Goal: Task Accomplishment & Management: Manage account settings

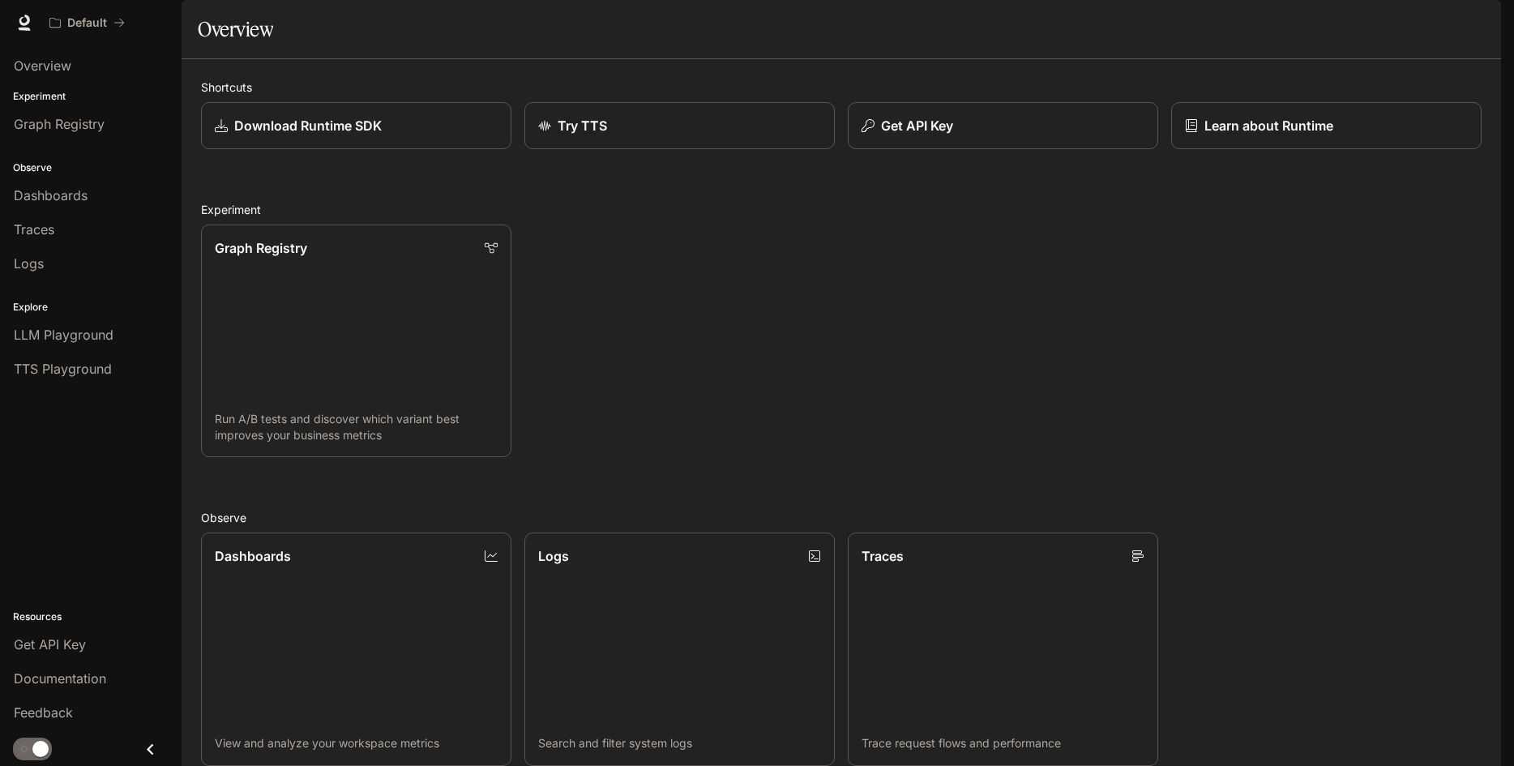
scroll to position [385, 0]
click at [1484, 16] on div "button" at bounding box center [1478, 22] width 23 height 23
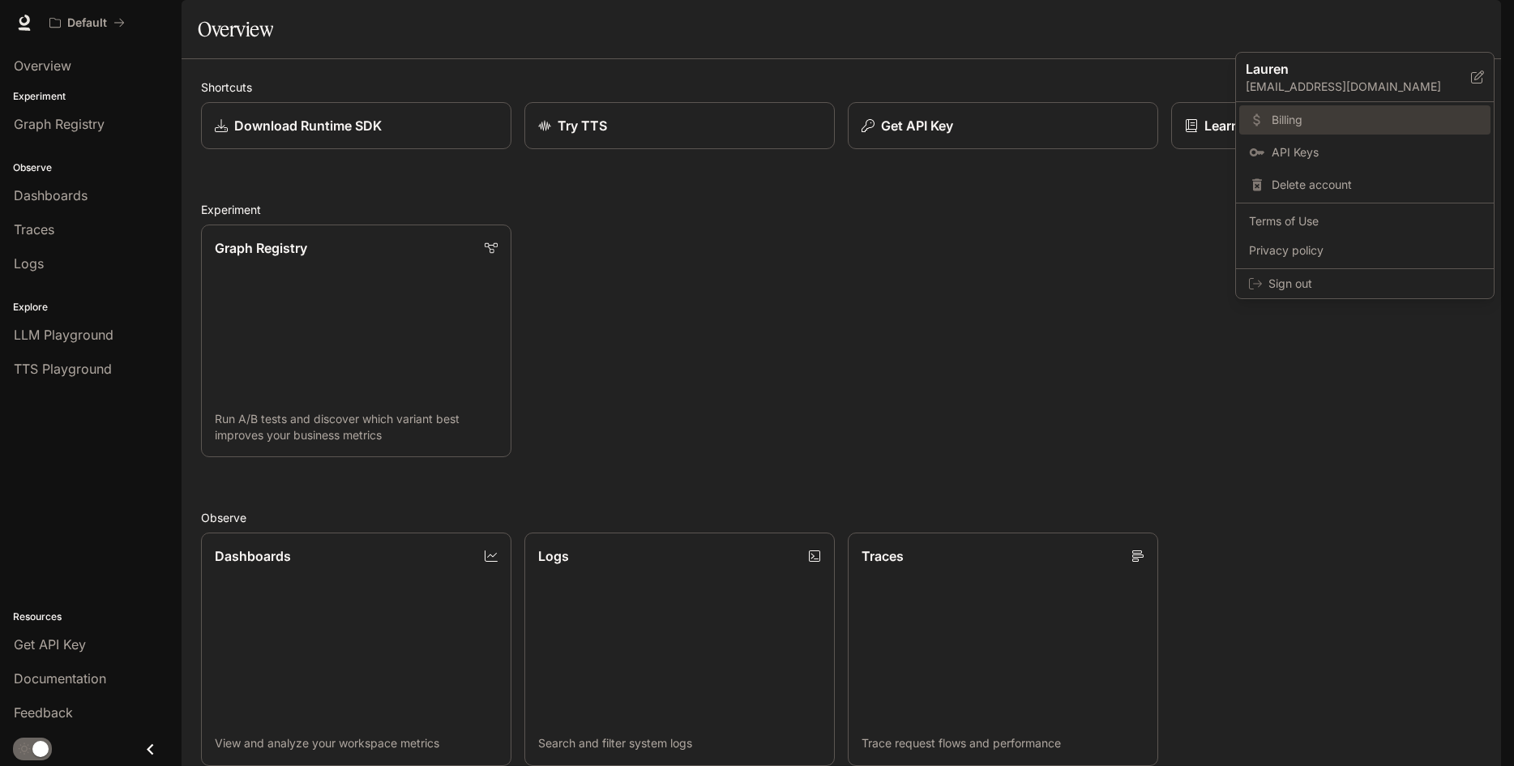
click at [1308, 121] on span "Billing" at bounding box center [1376, 120] width 209 height 16
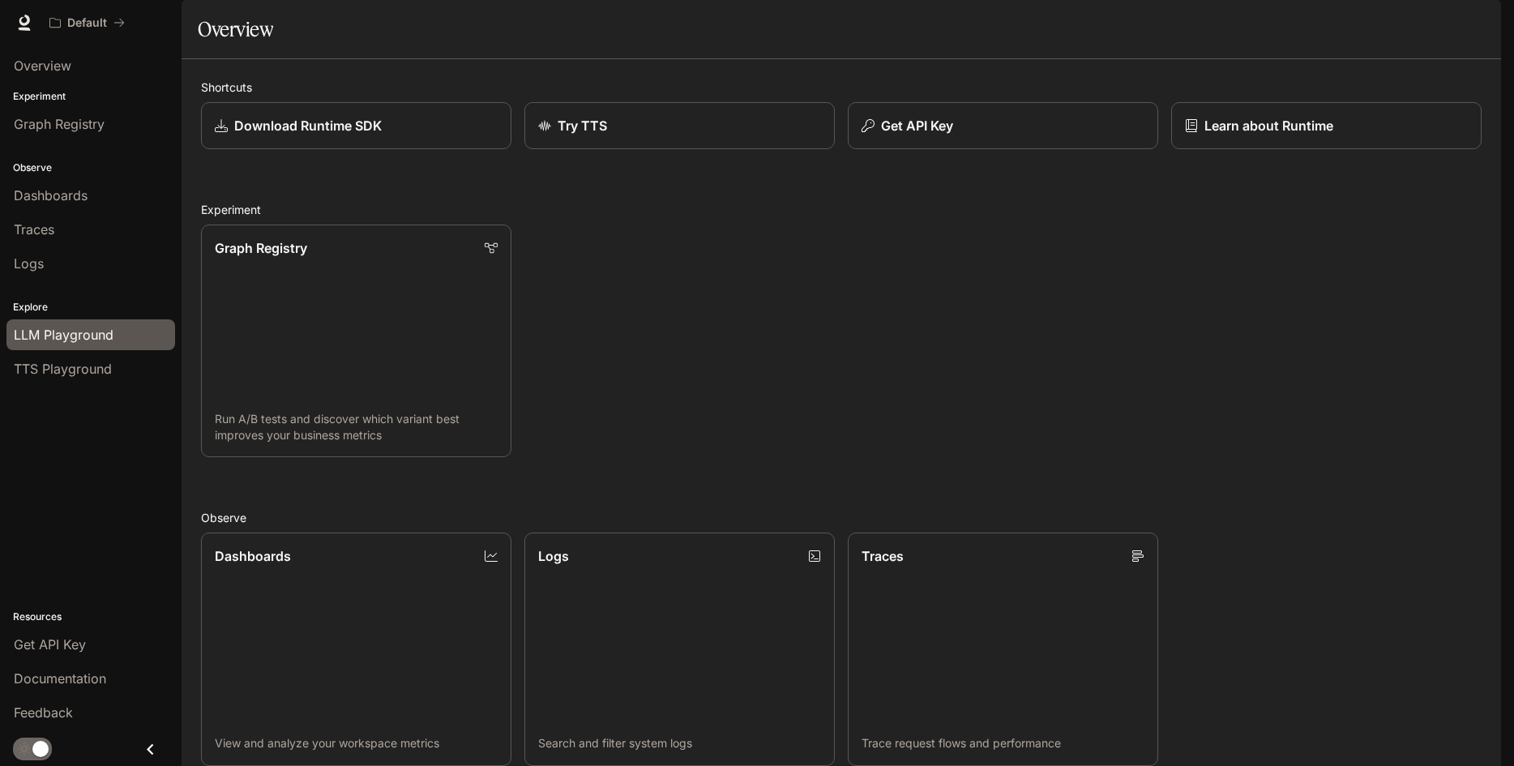
click at [50, 337] on span "LLM Playground" at bounding box center [64, 334] width 100 height 19
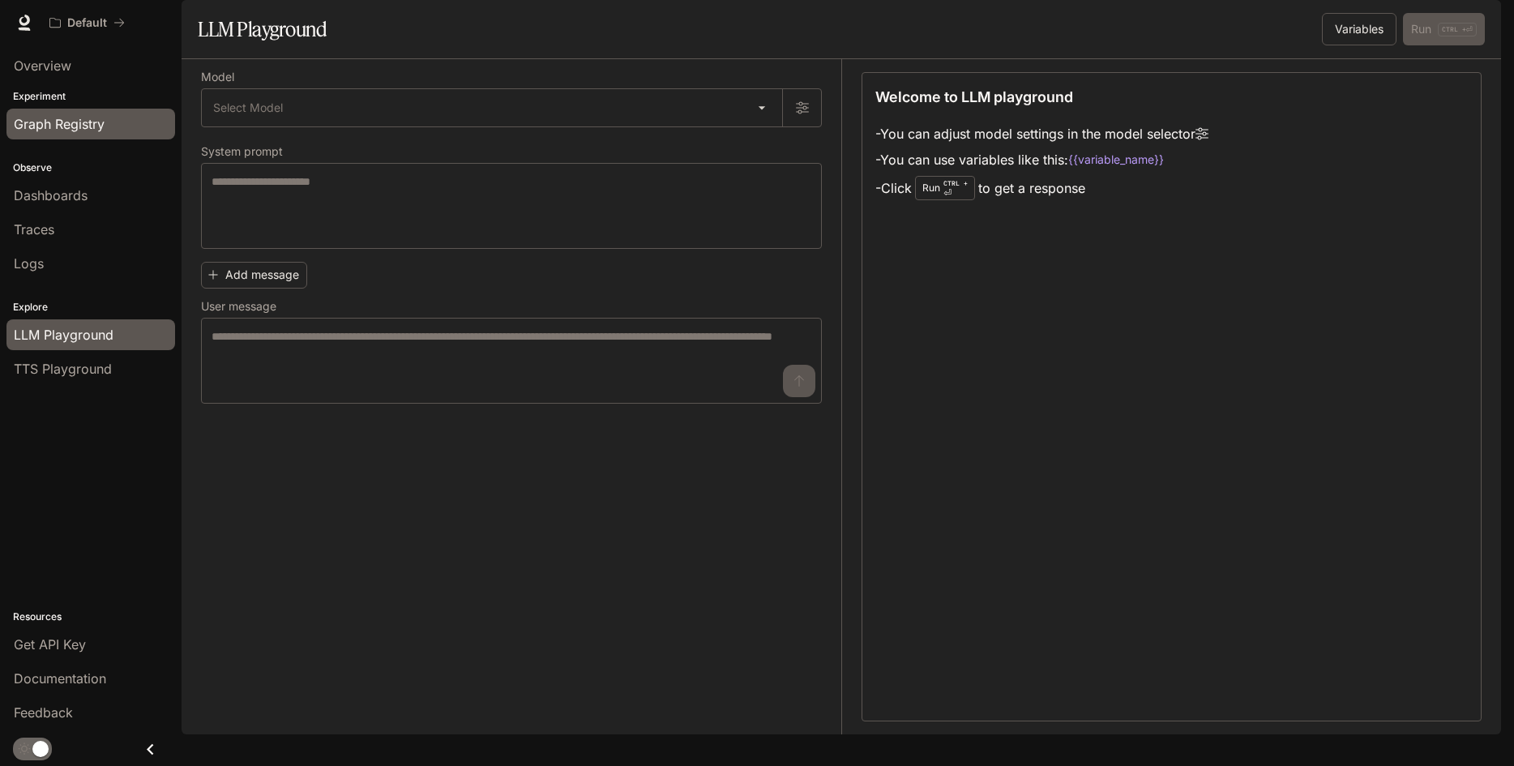
click at [81, 119] on span "Graph Registry" at bounding box center [59, 123] width 91 height 19
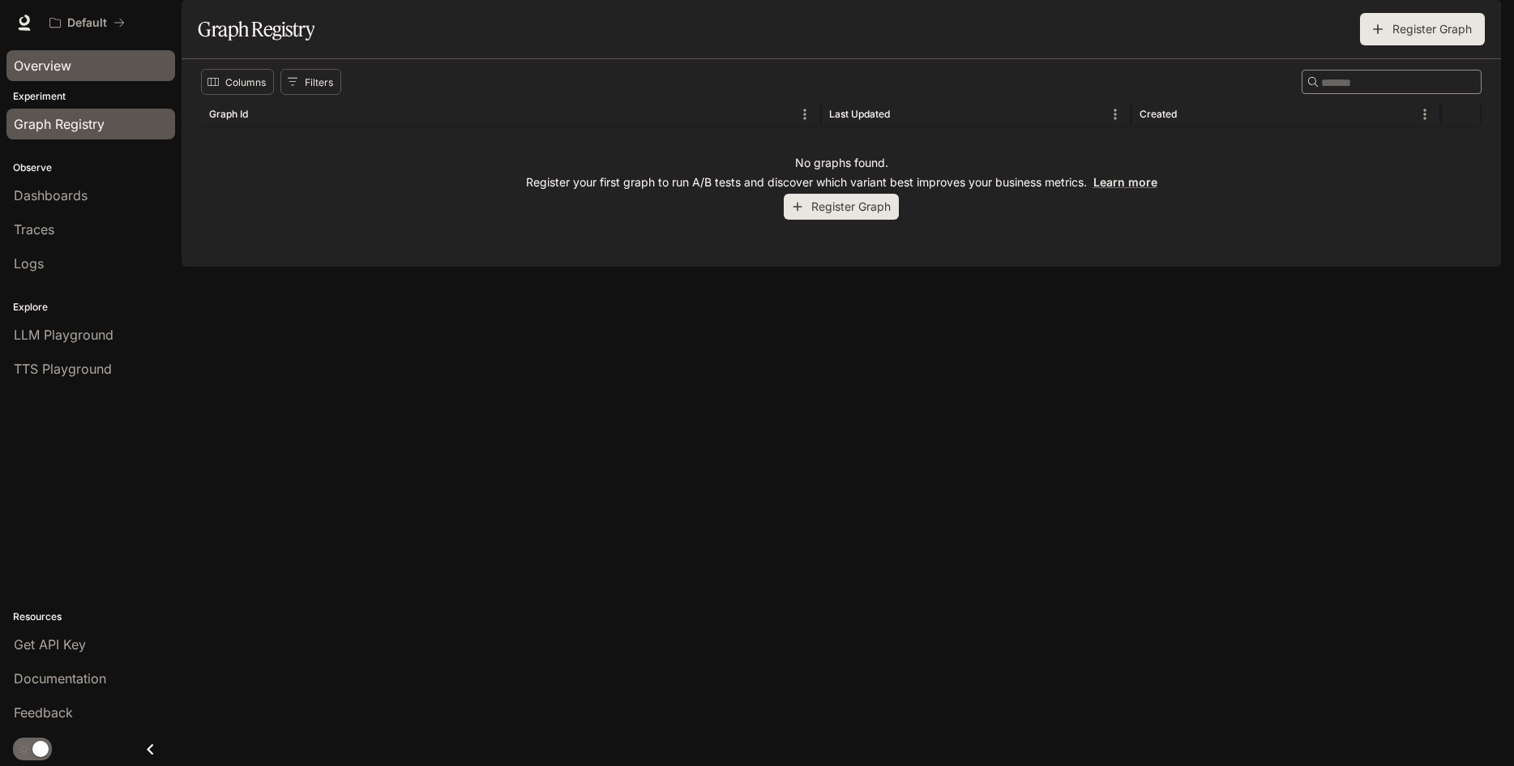
click at [50, 66] on span "Overview" at bounding box center [43, 65] width 58 height 19
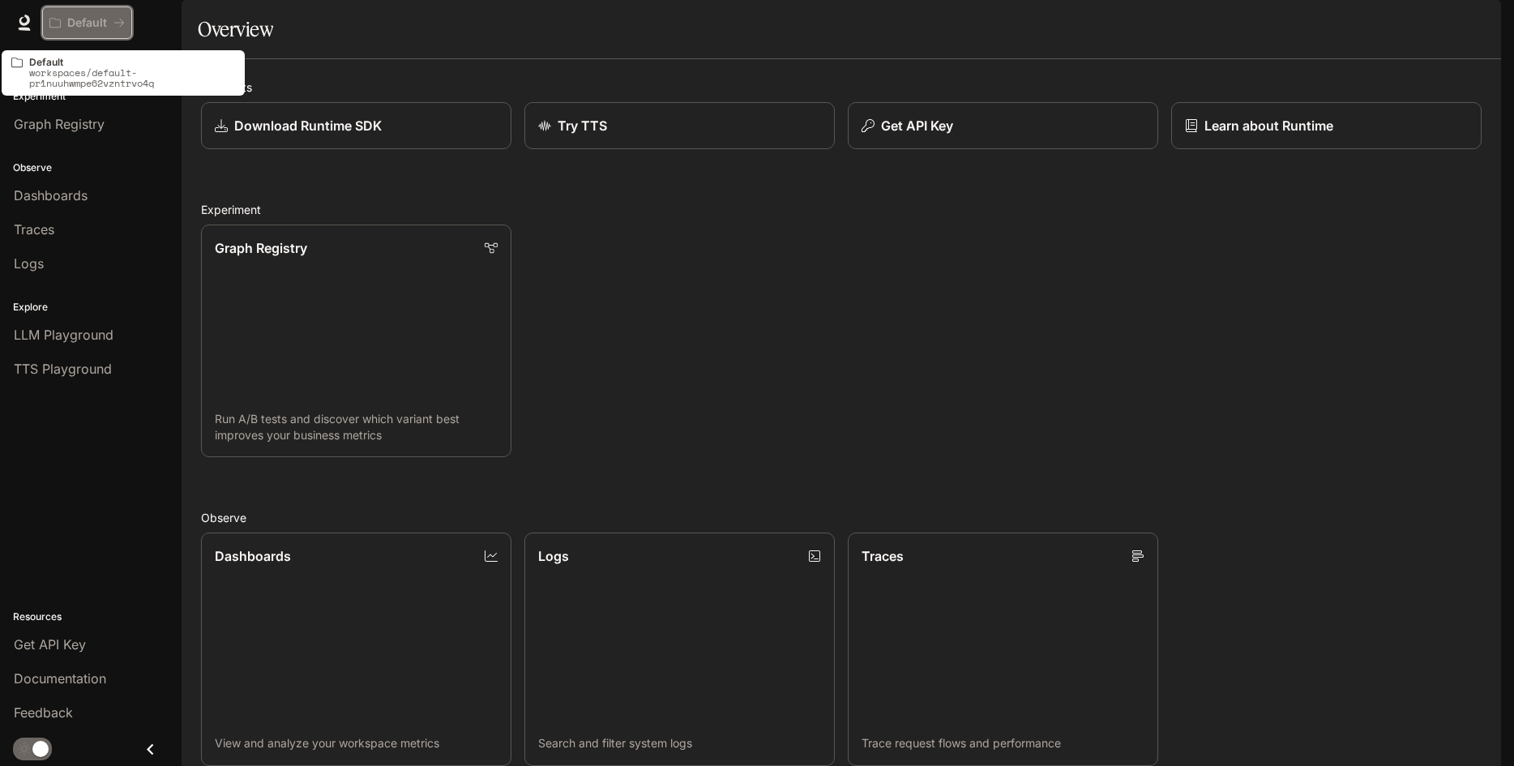
click at [115, 20] on icon "All workspaces" at bounding box center [118, 22] width 11 height 11
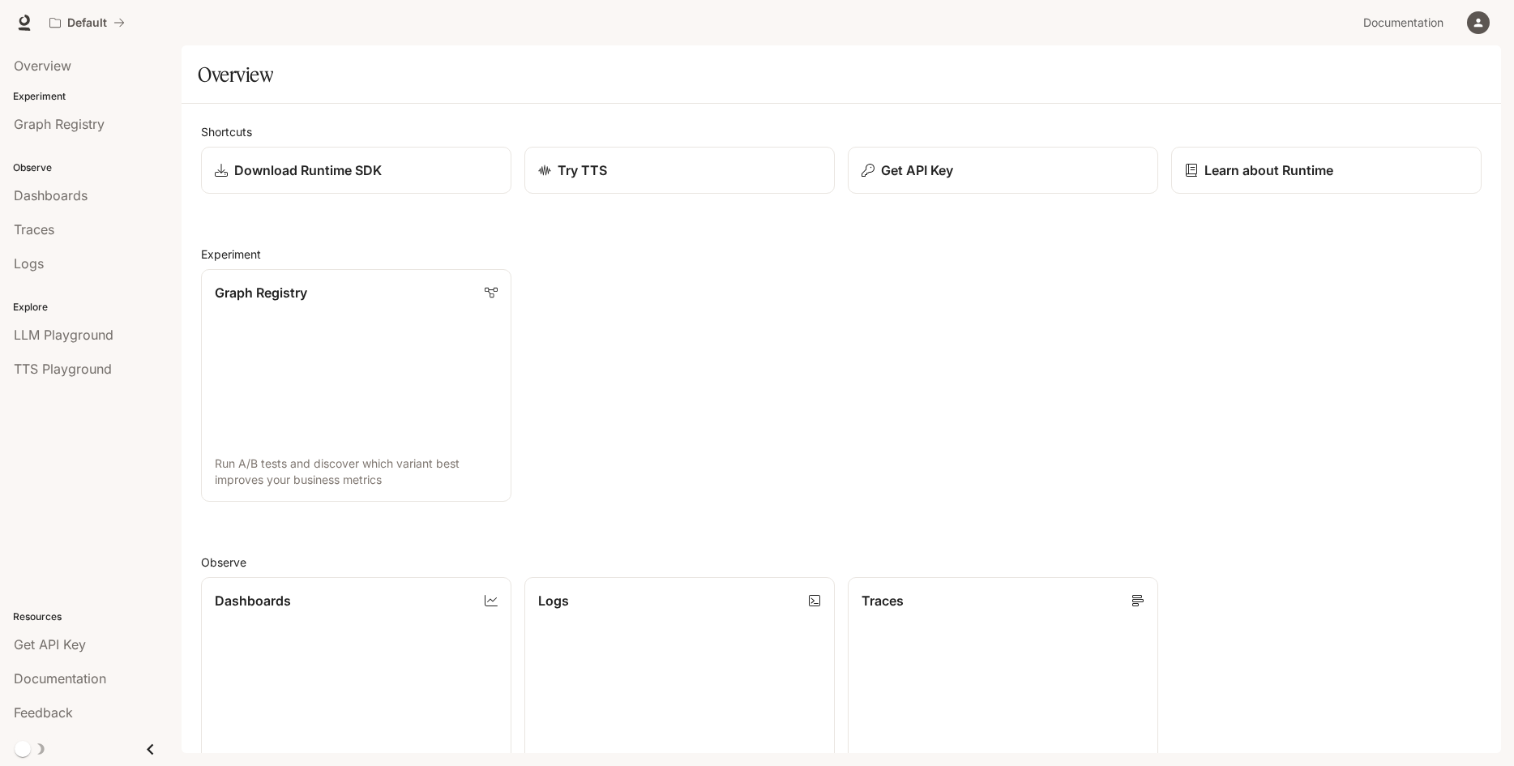
click at [1473, 24] on icon "button" at bounding box center [1478, 22] width 13 height 13
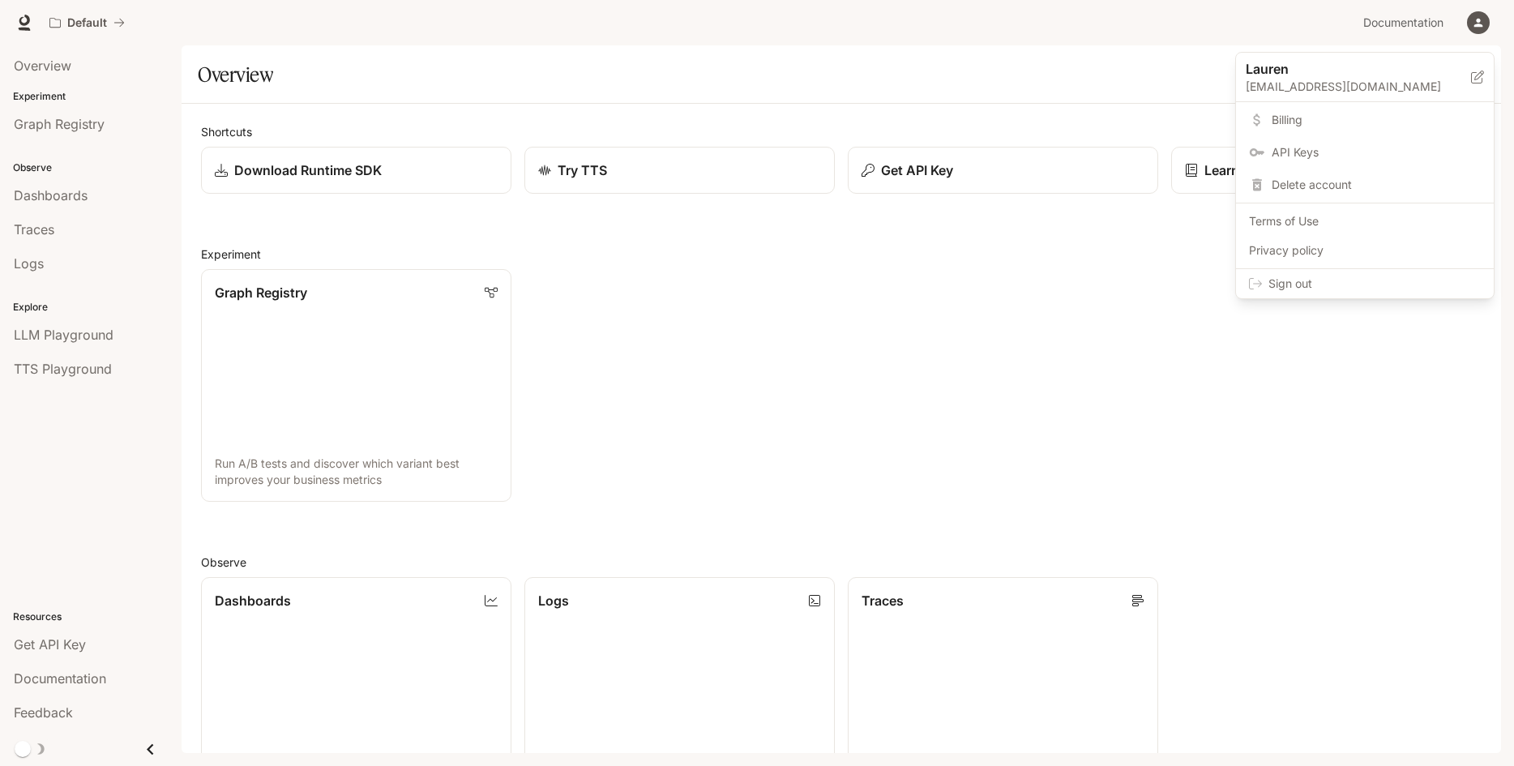
click at [1330, 85] on p "lgallagher@clarku.edu" at bounding box center [1358, 87] width 225 height 16
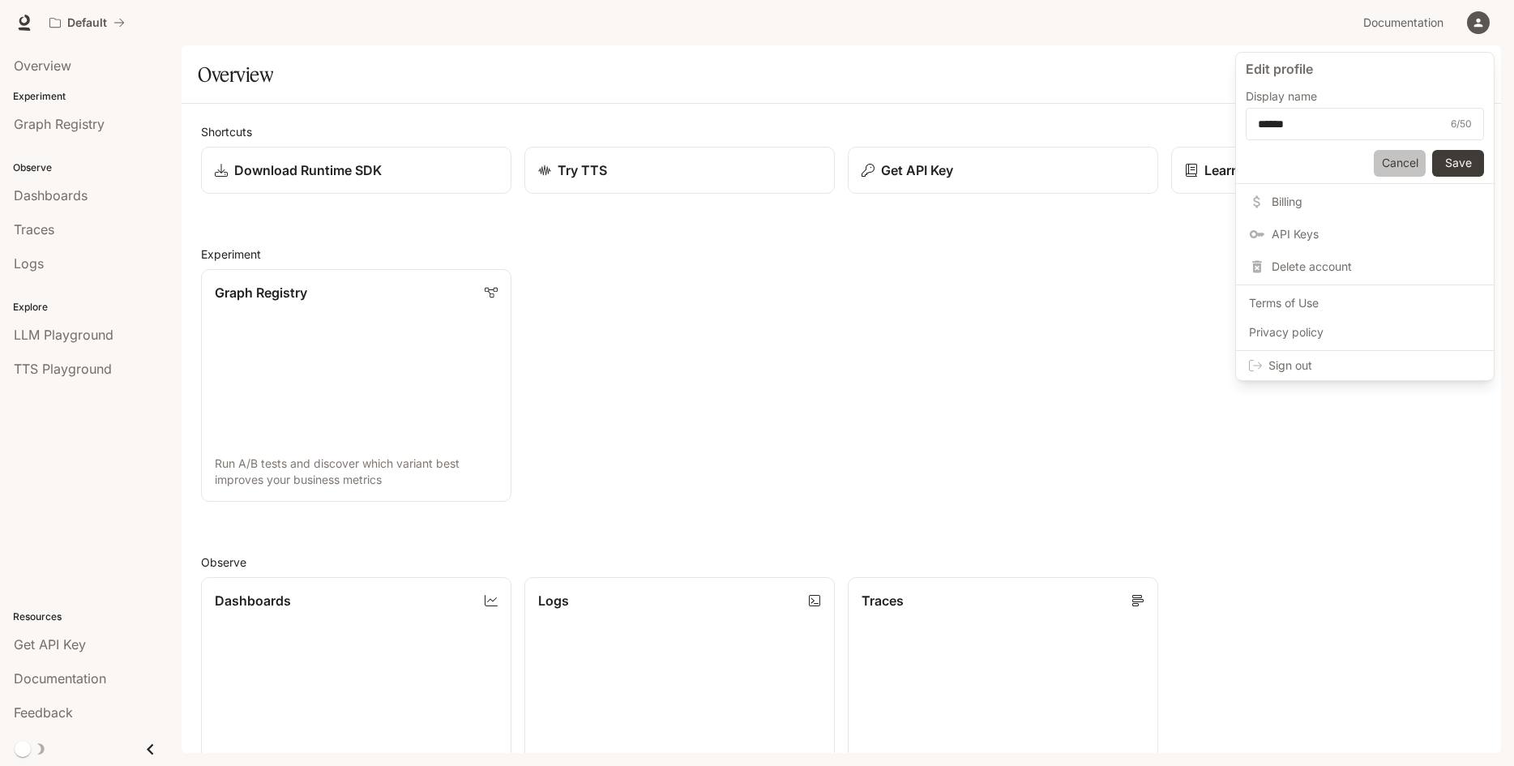
click at [1405, 169] on button "Cancel" at bounding box center [1400, 163] width 52 height 27
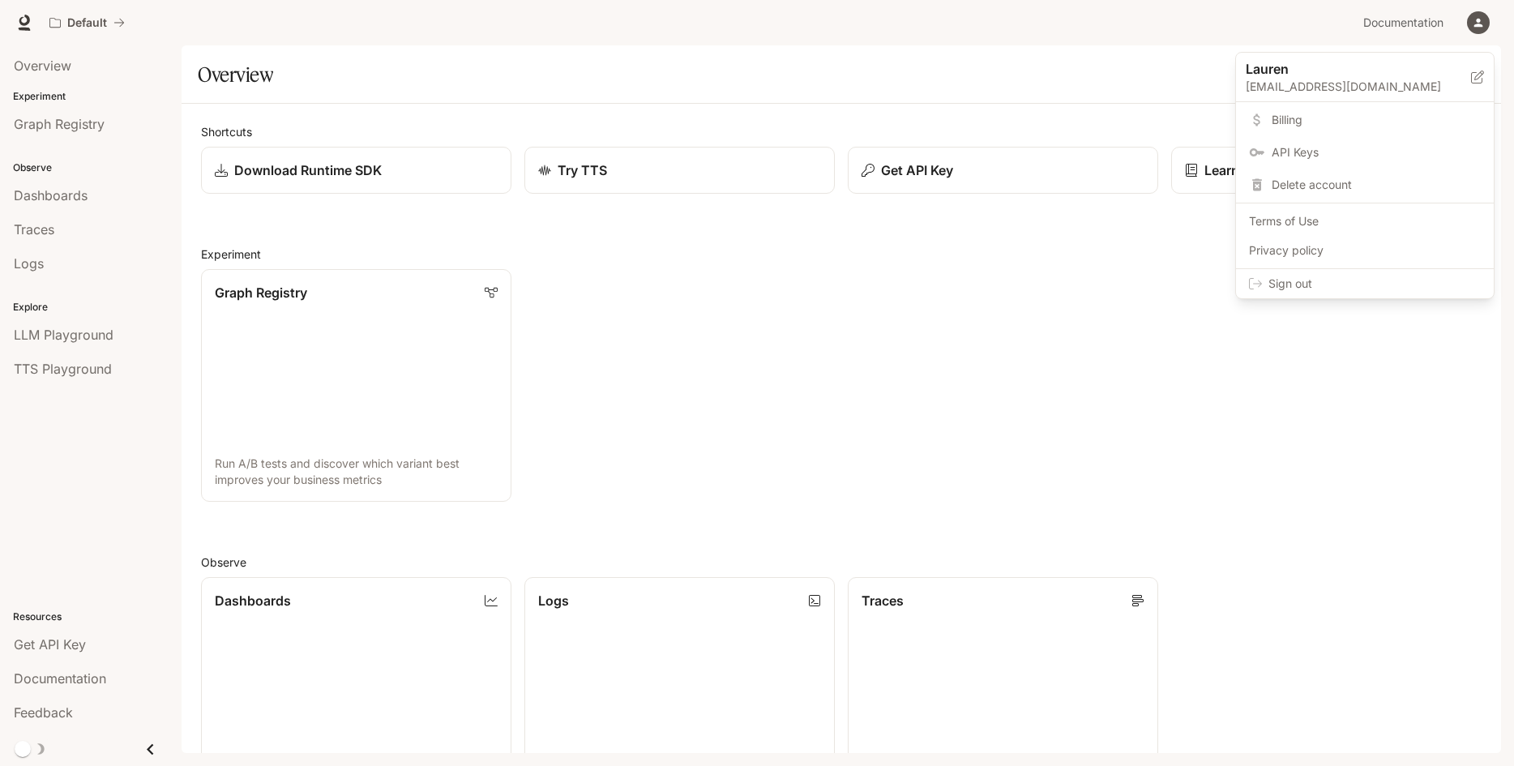
click at [142, 49] on div at bounding box center [757, 383] width 1514 height 766
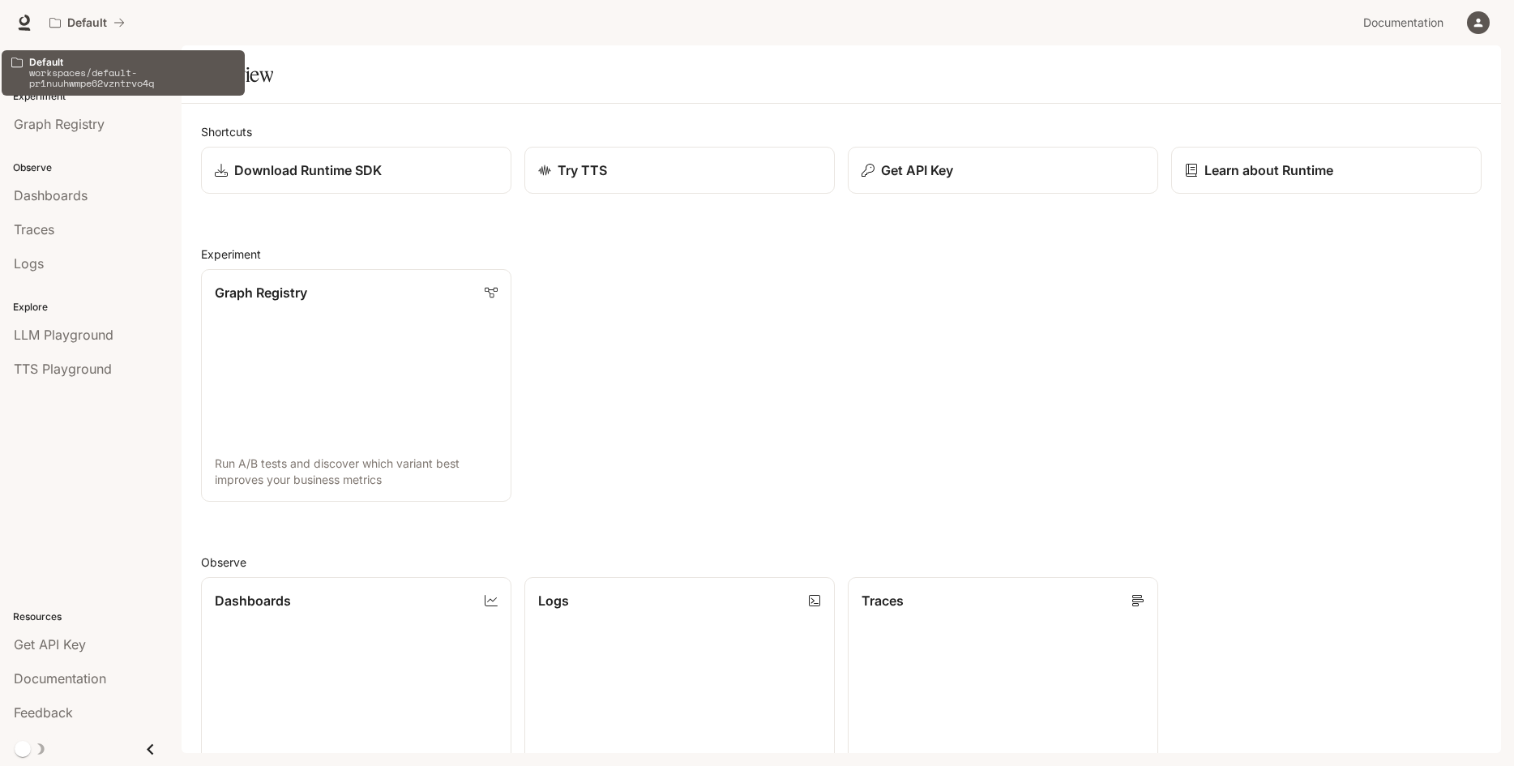
click at [15, 62] on icon at bounding box center [16, 62] width 11 height 11
click at [41, 85] on p "workspaces/default-pr1nuuhwmpe62vzntrvo4q" at bounding box center [132, 77] width 206 height 21
click at [66, 21] on div "Default" at bounding box center [81, 23] width 64 height 14
click at [23, 22] on icon at bounding box center [24, 23] width 16 height 16
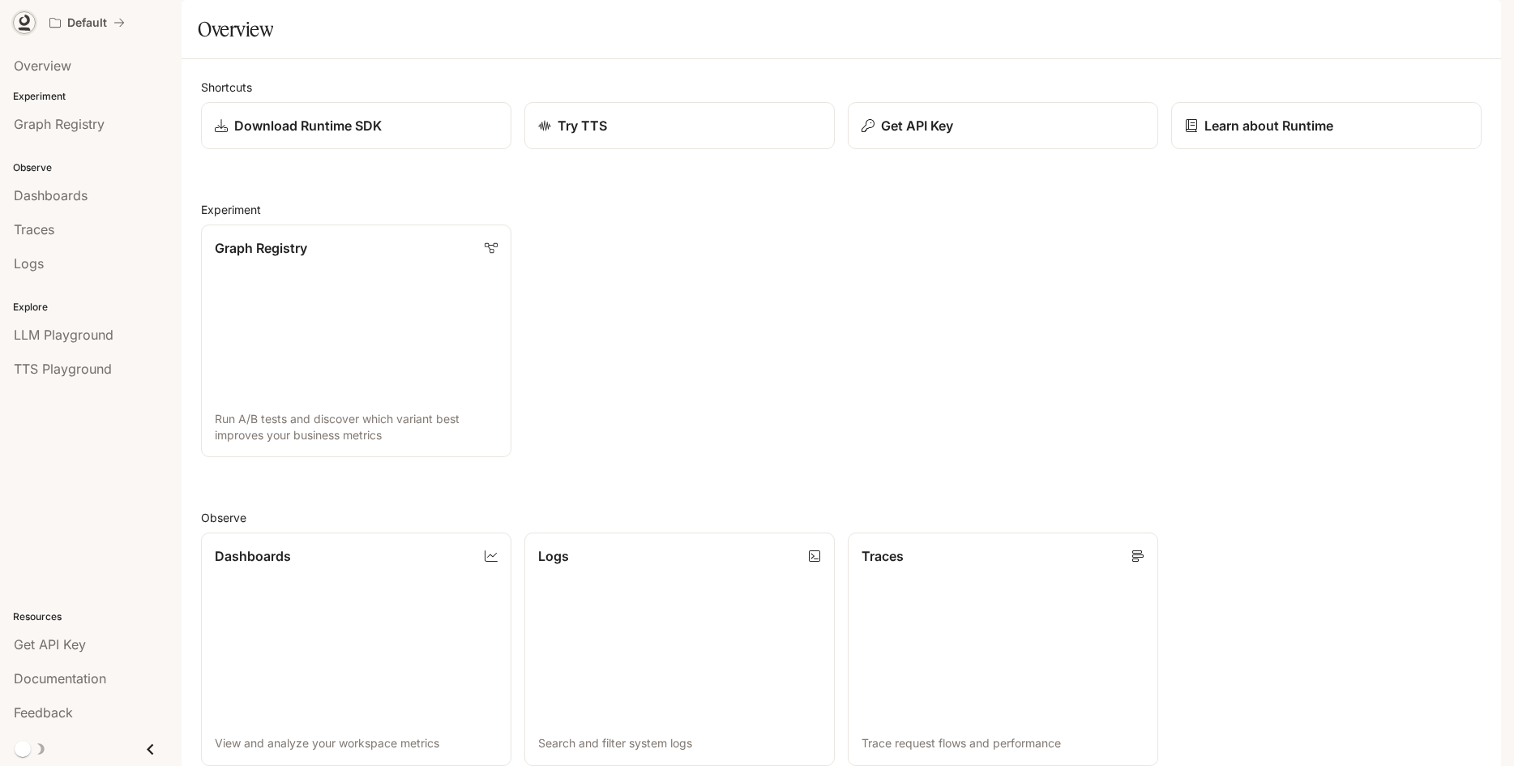
click at [22, 19] on icon at bounding box center [24, 20] width 11 height 11
click at [54, 648] on span "Get API Key" at bounding box center [50, 644] width 72 height 19
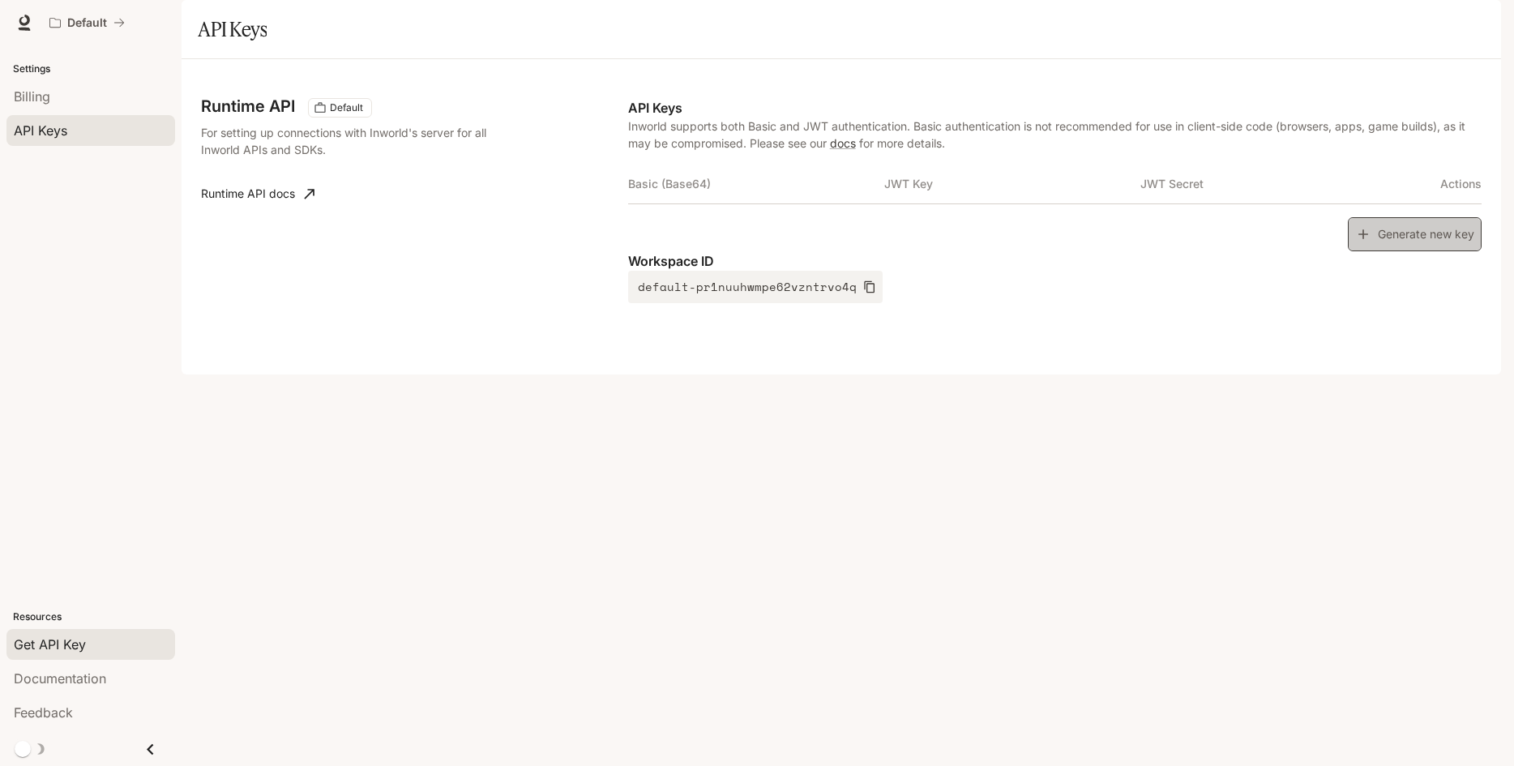
click at [1411, 252] on button "Generate new key" at bounding box center [1415, 234] width 134 height 35
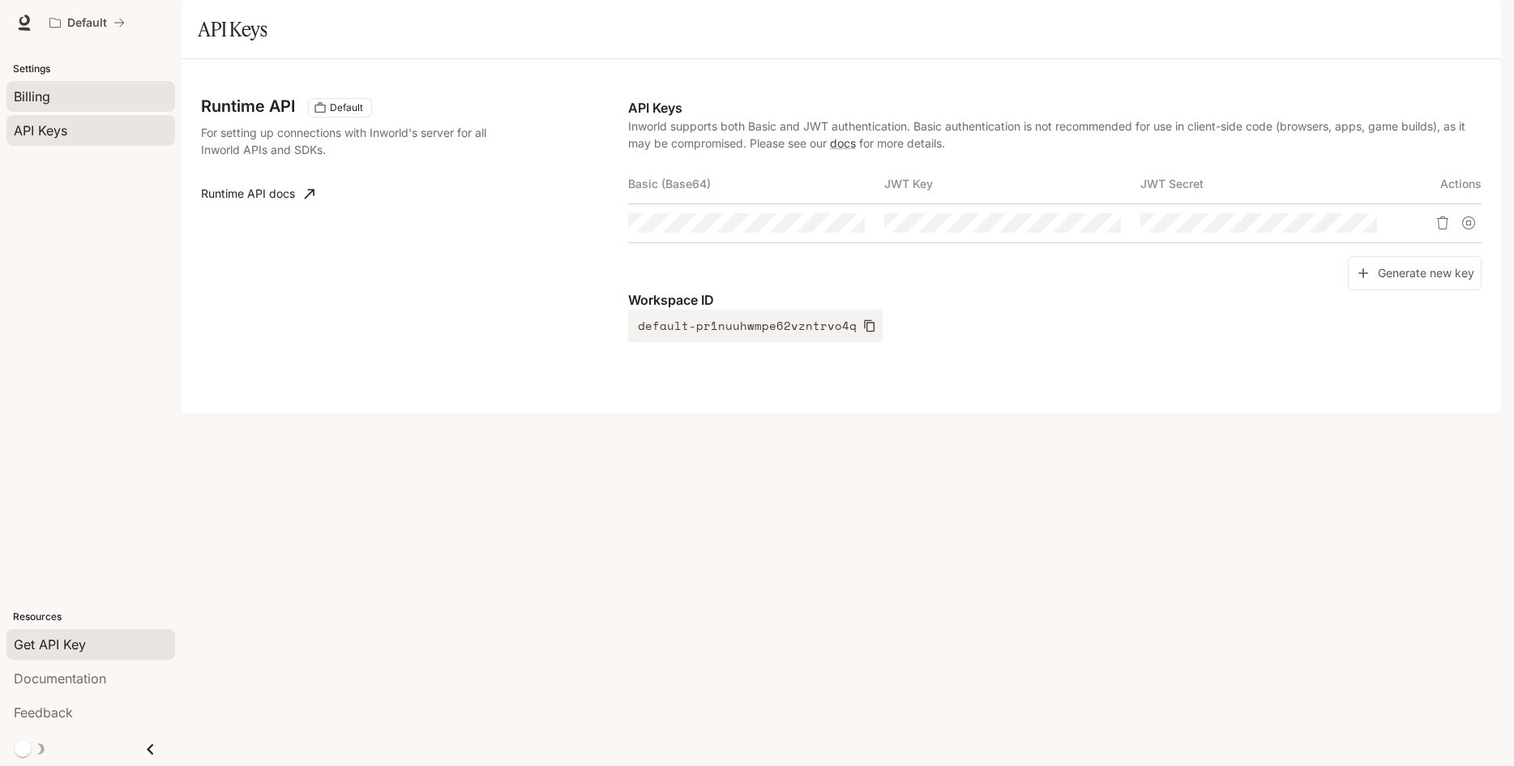
click at [53, 100] on div "Billing" at bounding box center [91, 96] width 154 height 19
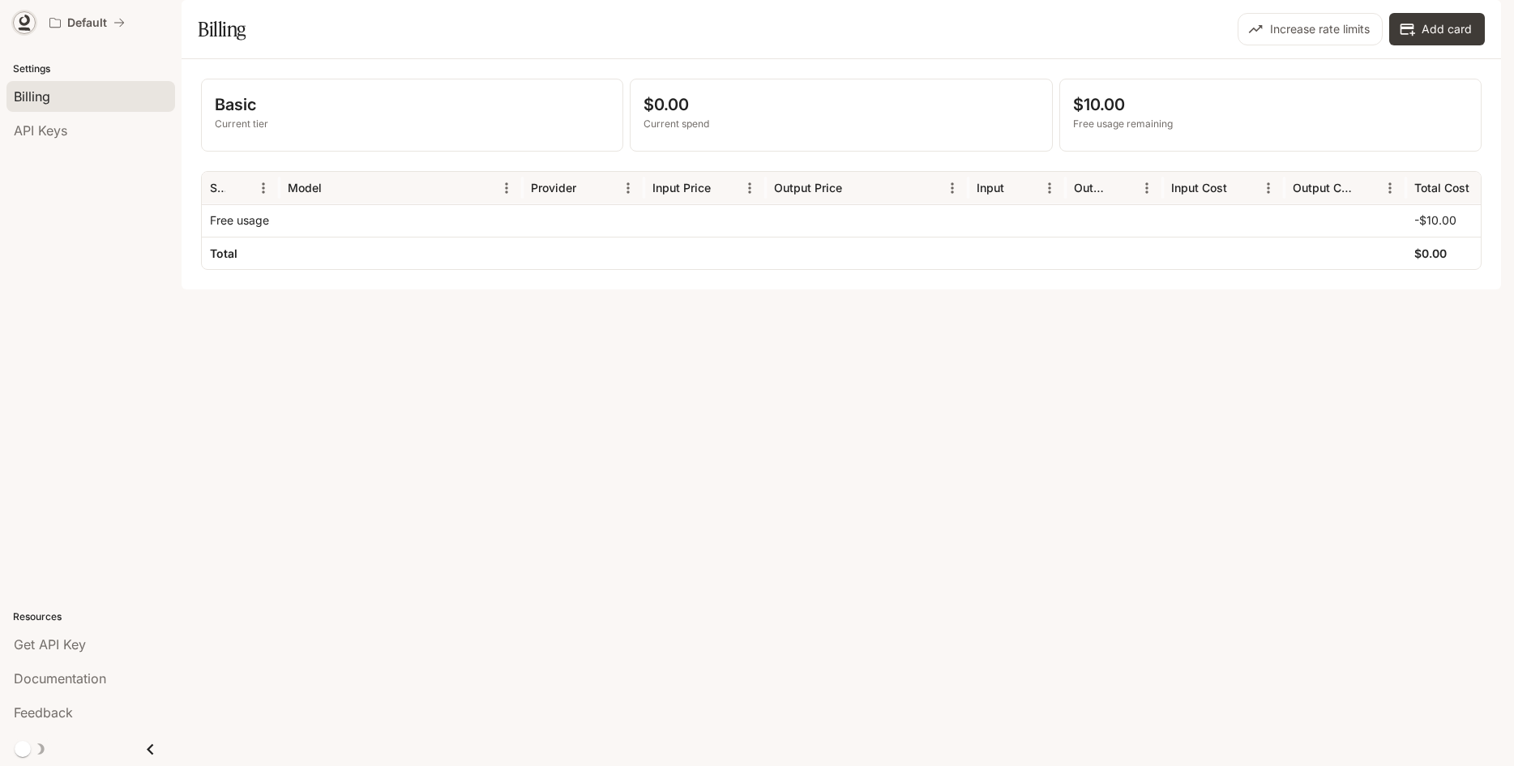
click at [19, 22] on icon at bounding box center [24, 23] width 16 height 16
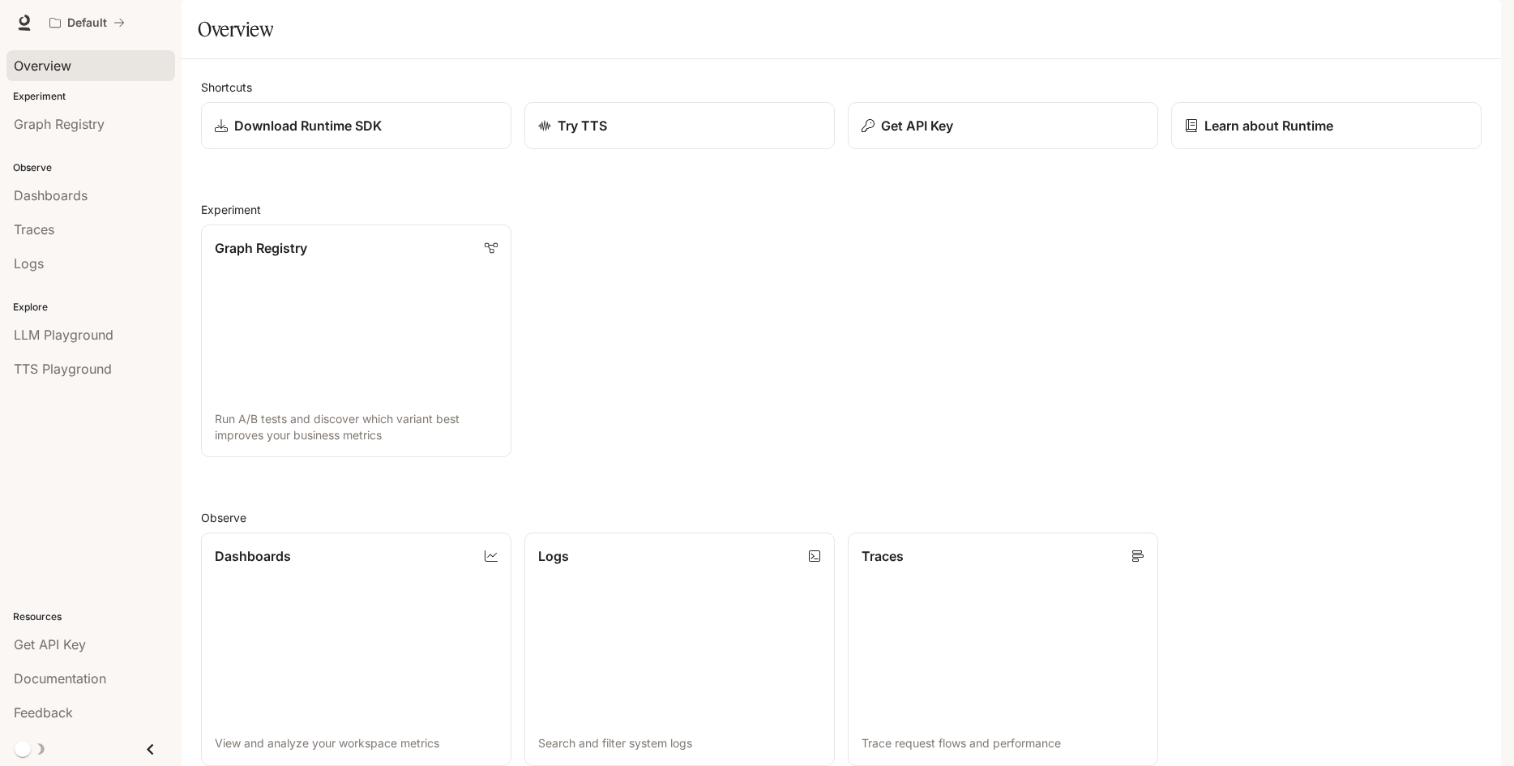
click at [55, 70] on span "Overview" at bounding box center [43, 65] width 58 height 19
click at [353, 532] on link "Dashboards View and analyze your workspace metrics" at bounding box center [356, 649] width 314 height 235
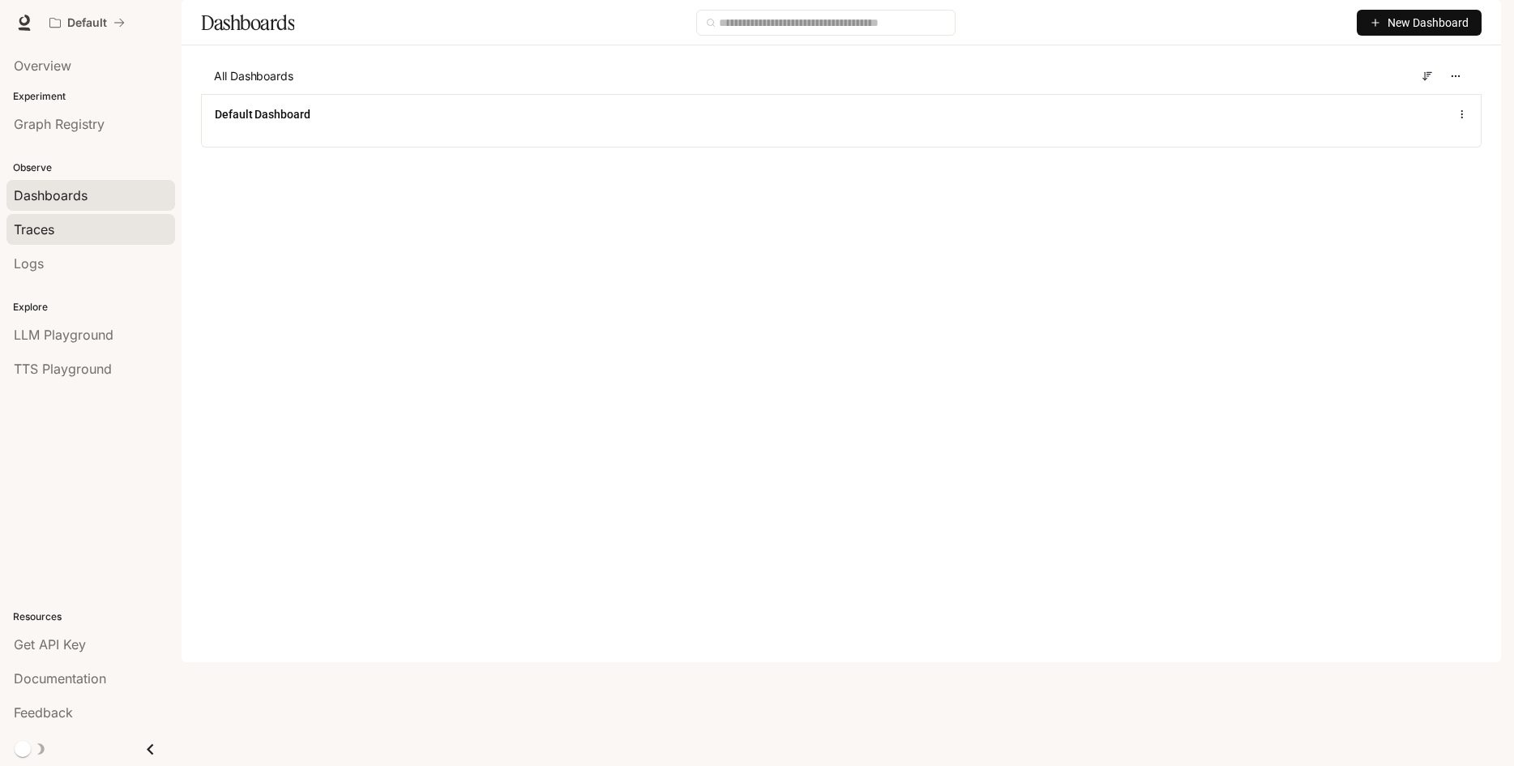
click at [73, 230] on div "Traces" at bounding box center [91, 229] width 154 height 19
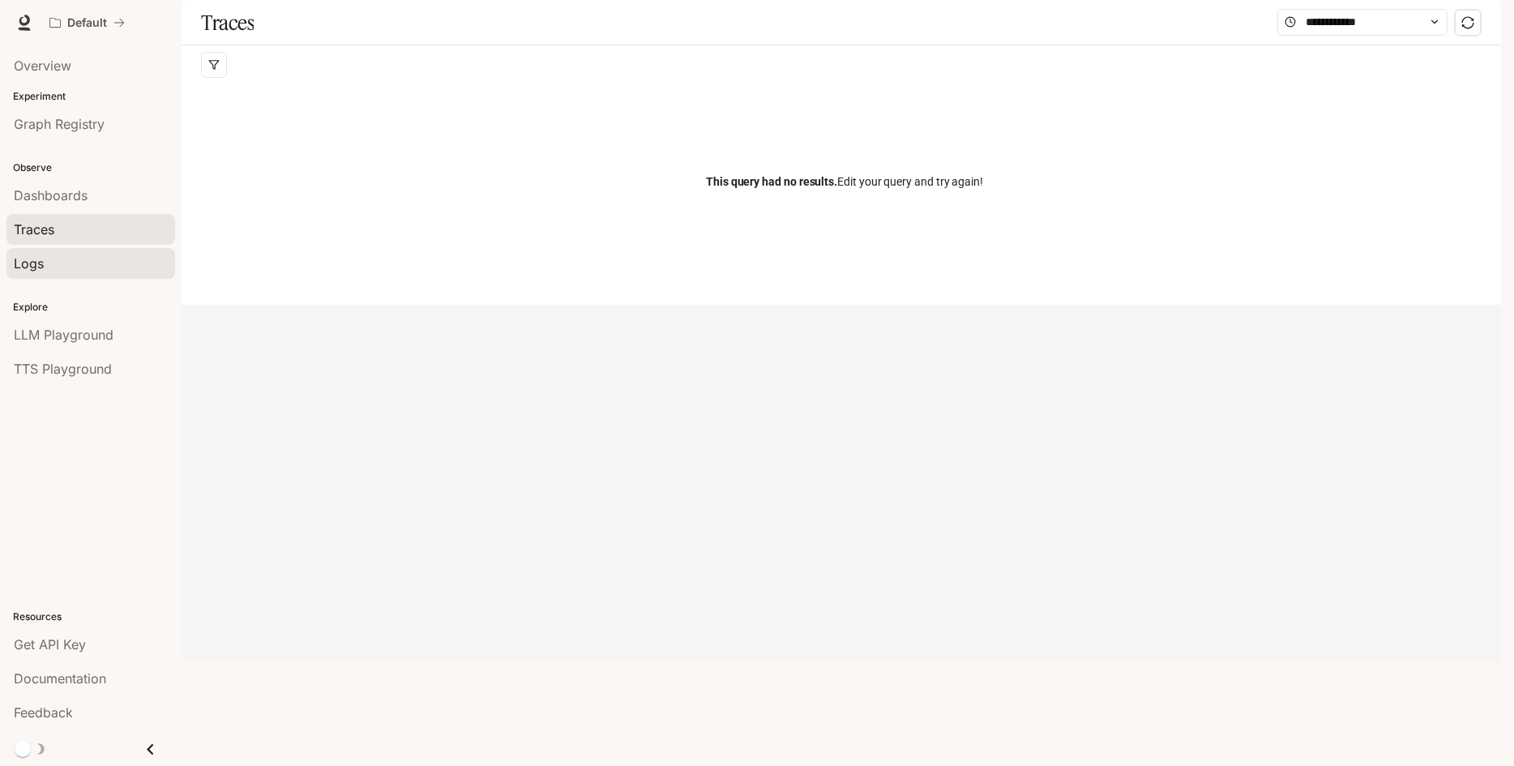
click at [82, 257] on div "Logs" at bounding box center [91, 263] width 154 height 19
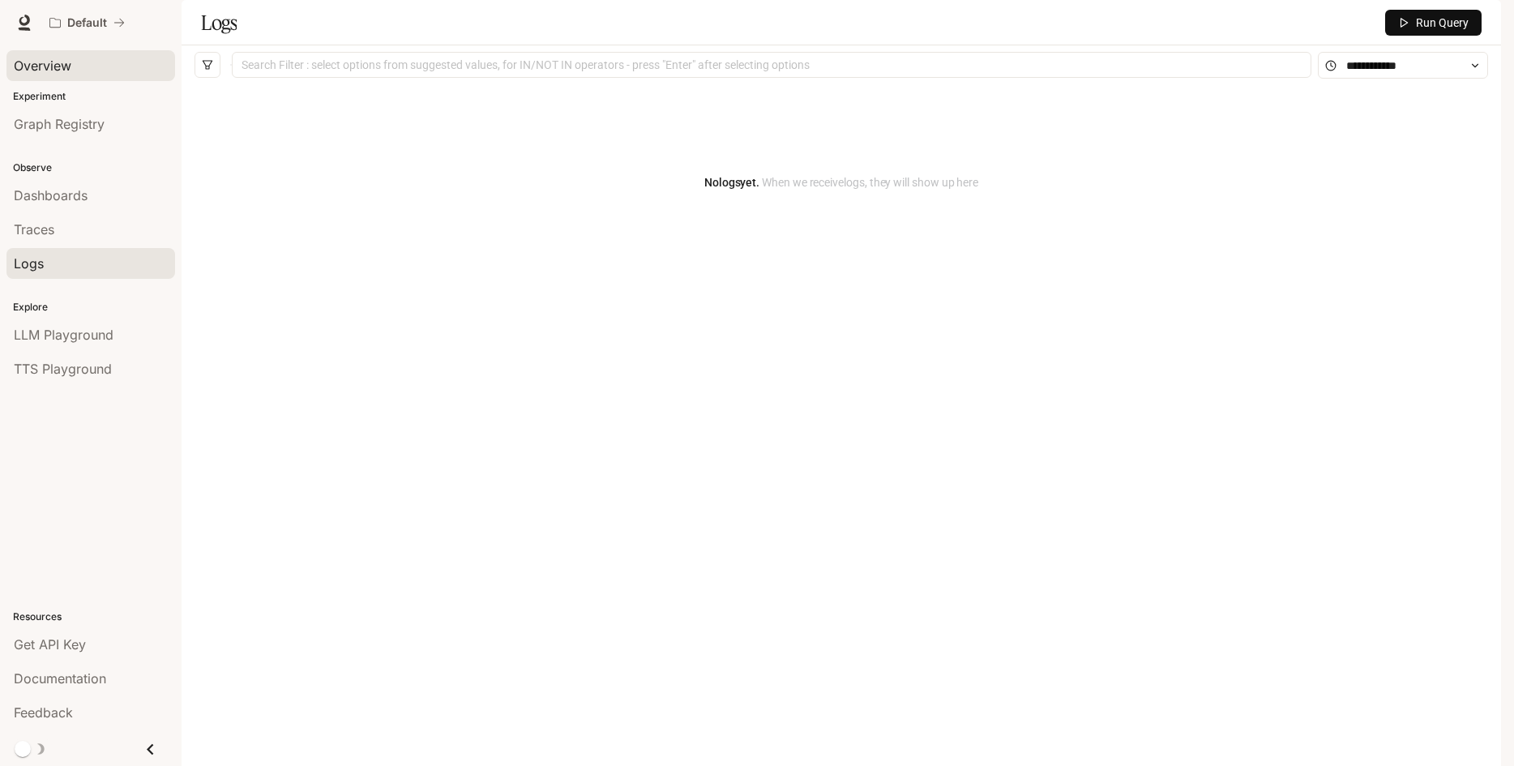
click at [66, 59] on span "Overview" at bounding box center [43, 65] width 58 height 19
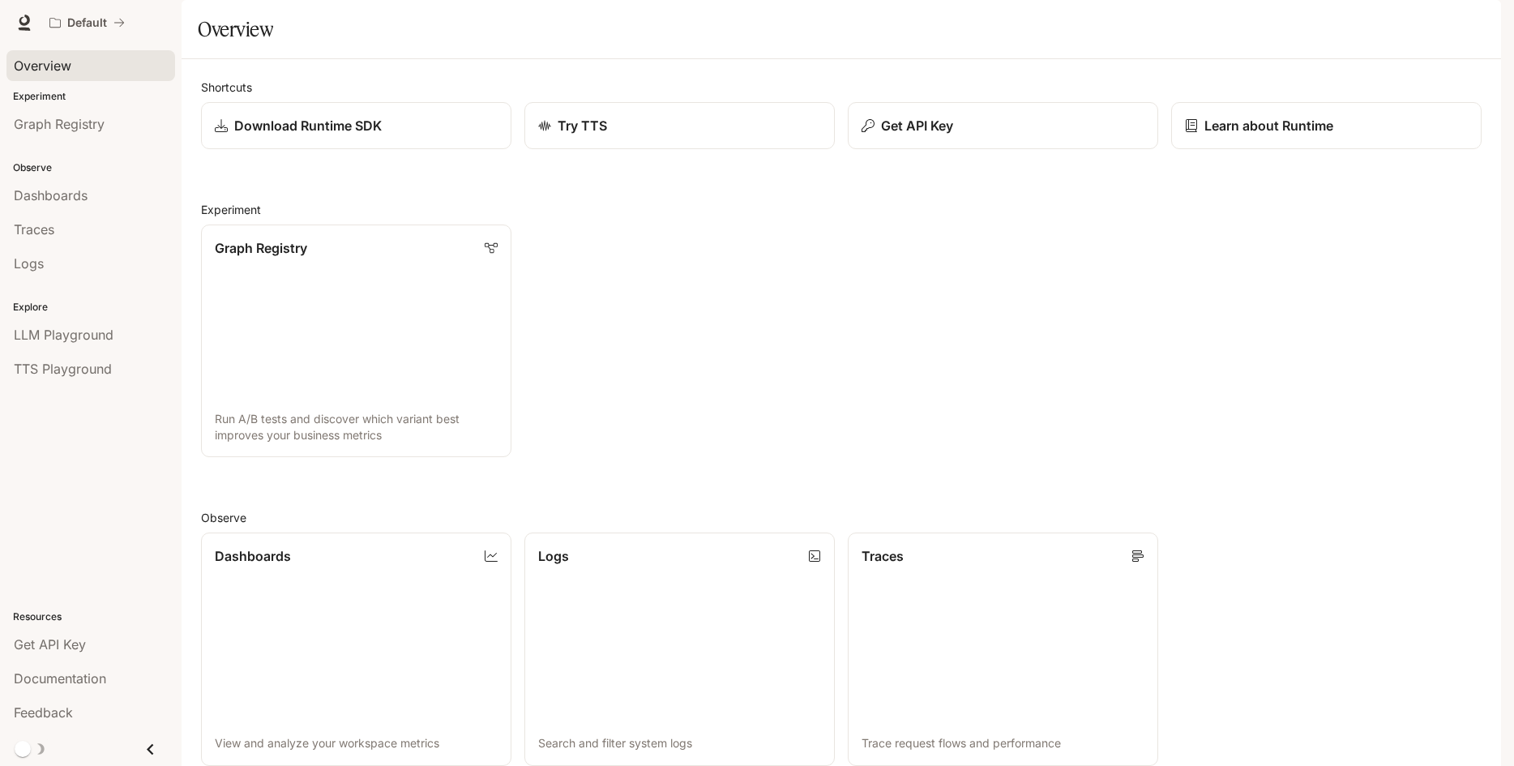
click at [1469, 24] on div "button" at bounding box center [1478, 22] width 23 height 23
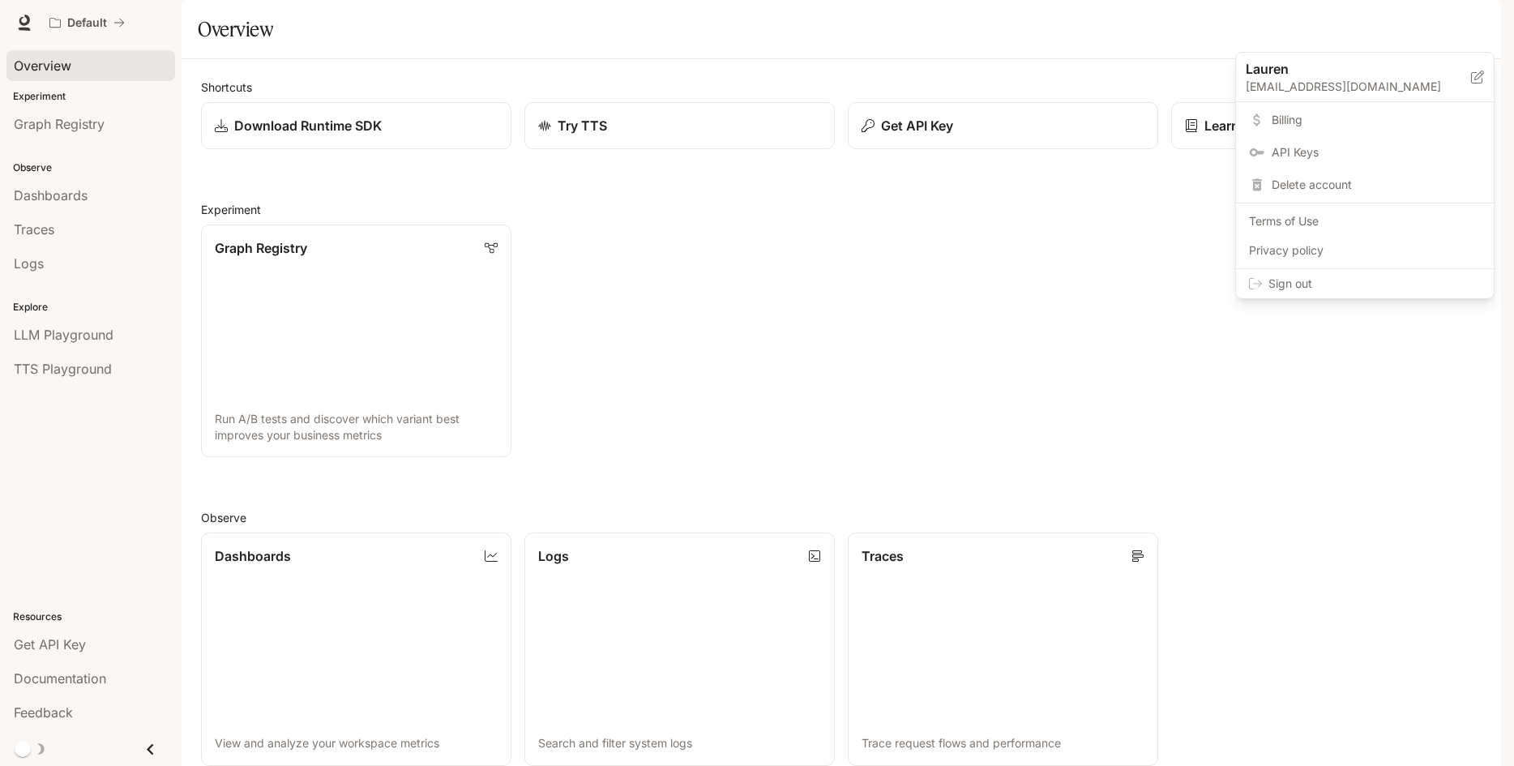
click at [1284, 121] on span "Billing" at bounding box center [1376, 120] width 209 height 16
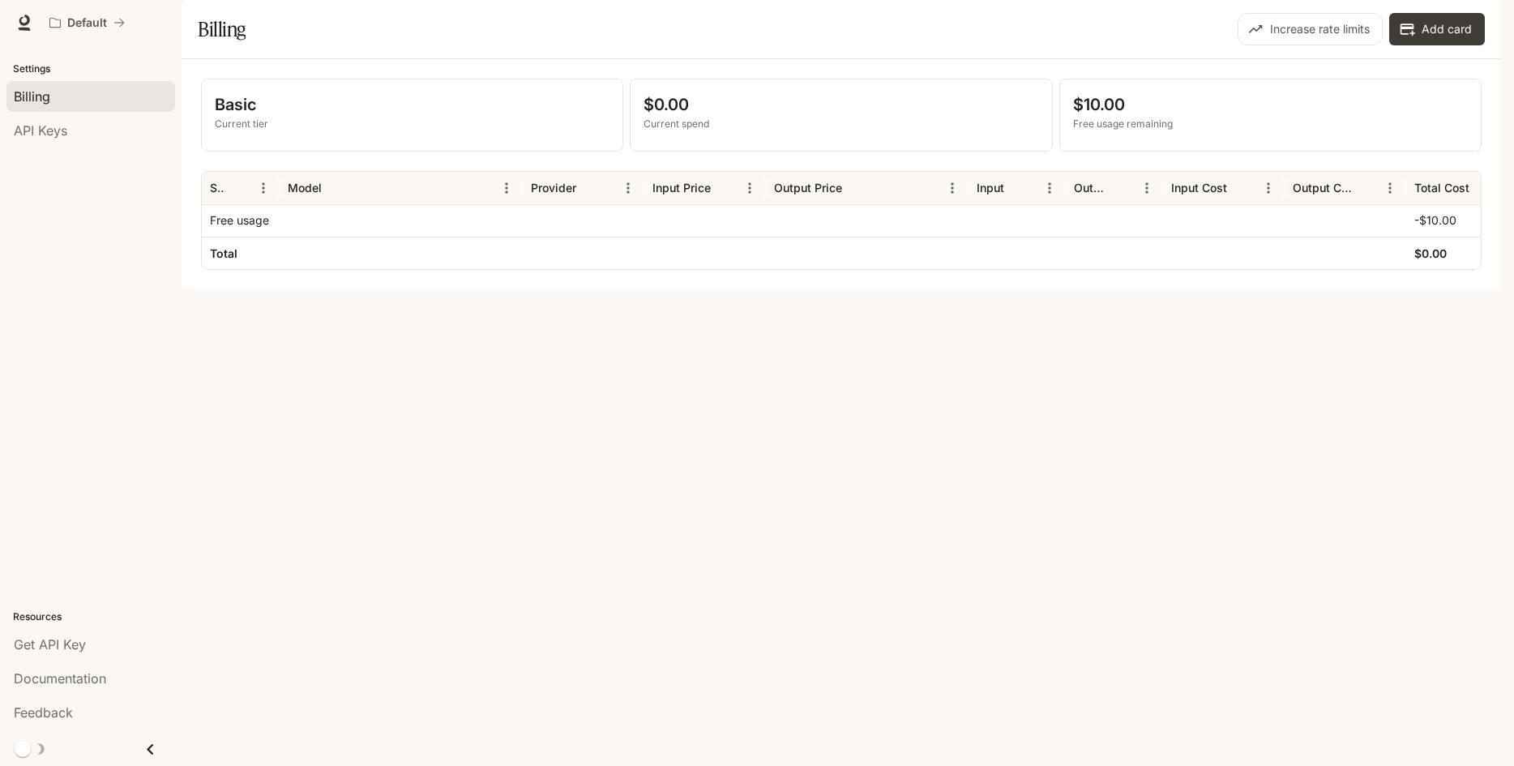
click at [246, 117] on p "Basic" at bounding box center [412, 104] width 395 height 24
click at [1327, 45] on button "Increase rate limits" at bounding box center [1310, 29] width 145 height 32
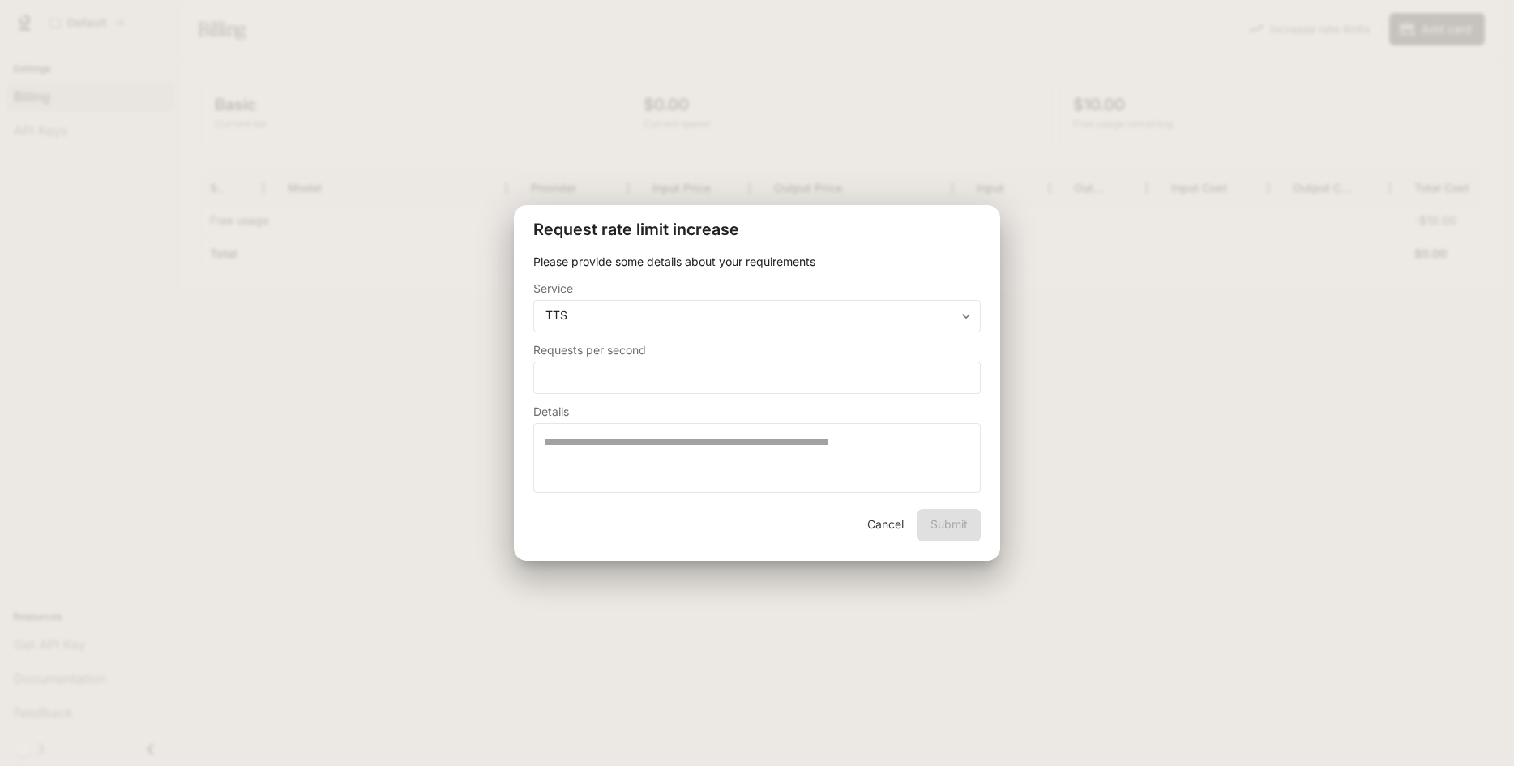
click at [888, 528] on button "Cancel" at bounding box center [885, 525] width 52 height 32
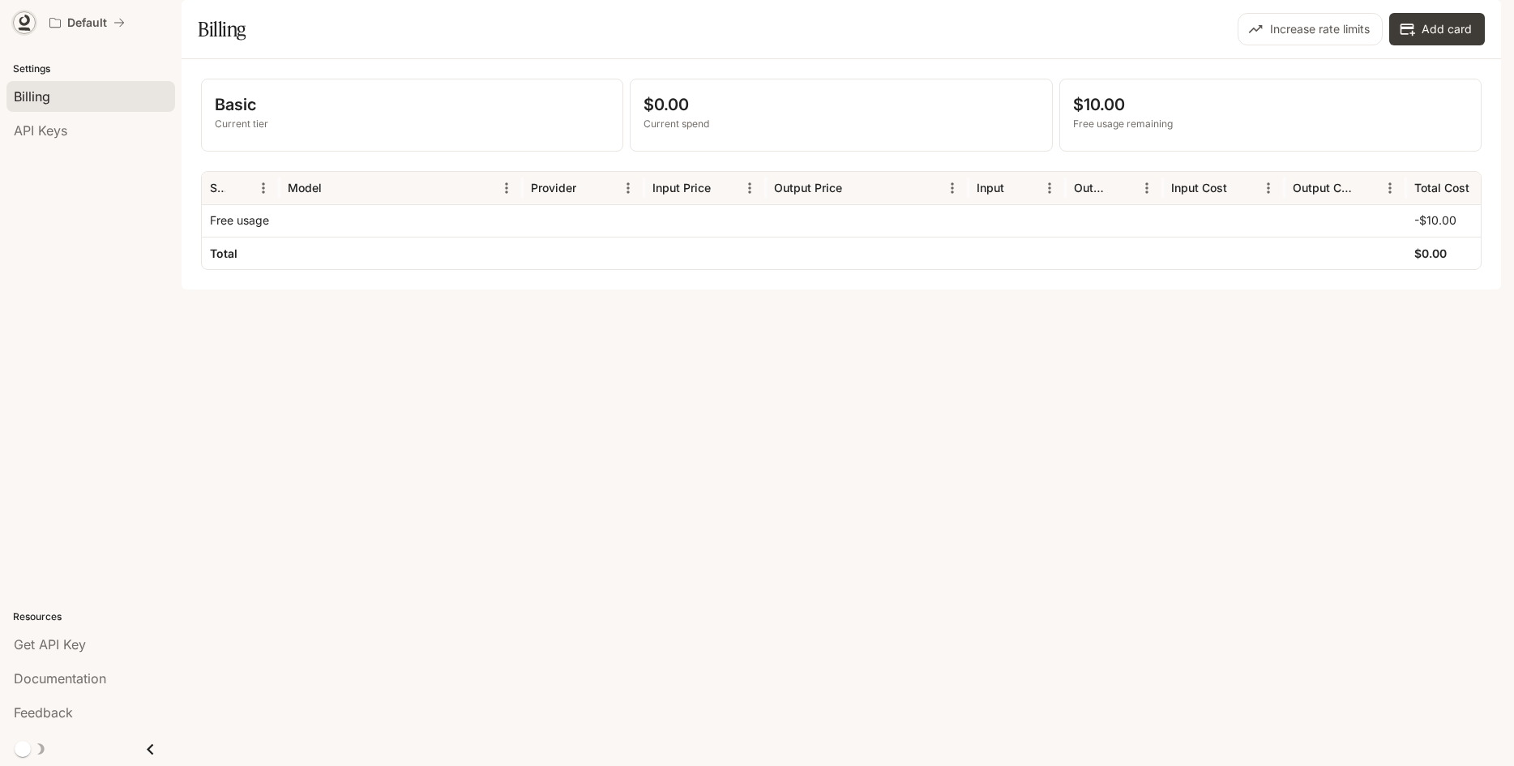
click at [27, 28] on icon at bounding box center [25, 29] width 12 height 3
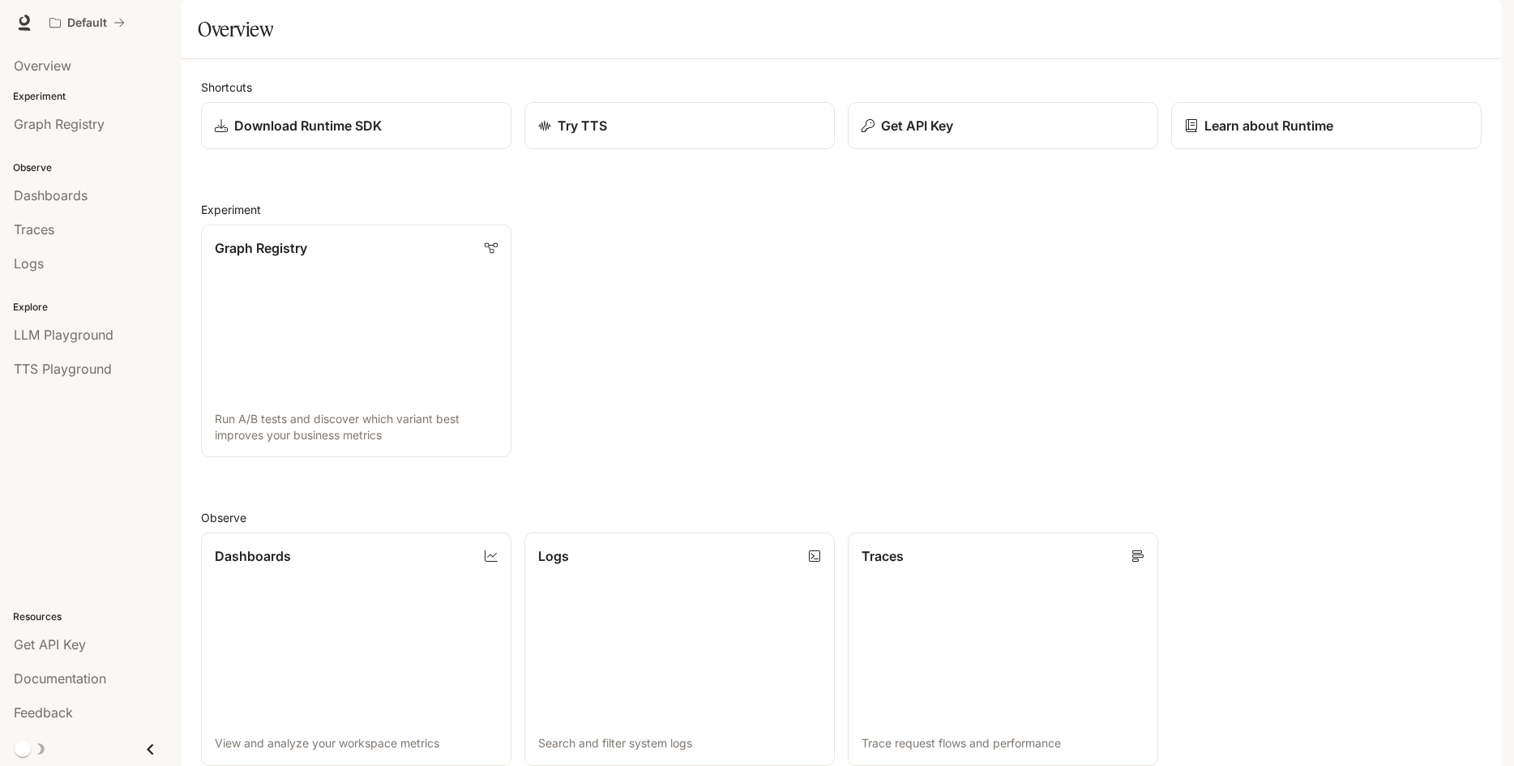
click at [49, 480] on div "Overview Experiment Graph Registry Observe Dashboards Traces Logs Explore LLM P…" at bounding box center [91, 405] width 182 height 721
click at [1480, 24] on icon "button" at bounding box center [1478, 22] width 13 height 13
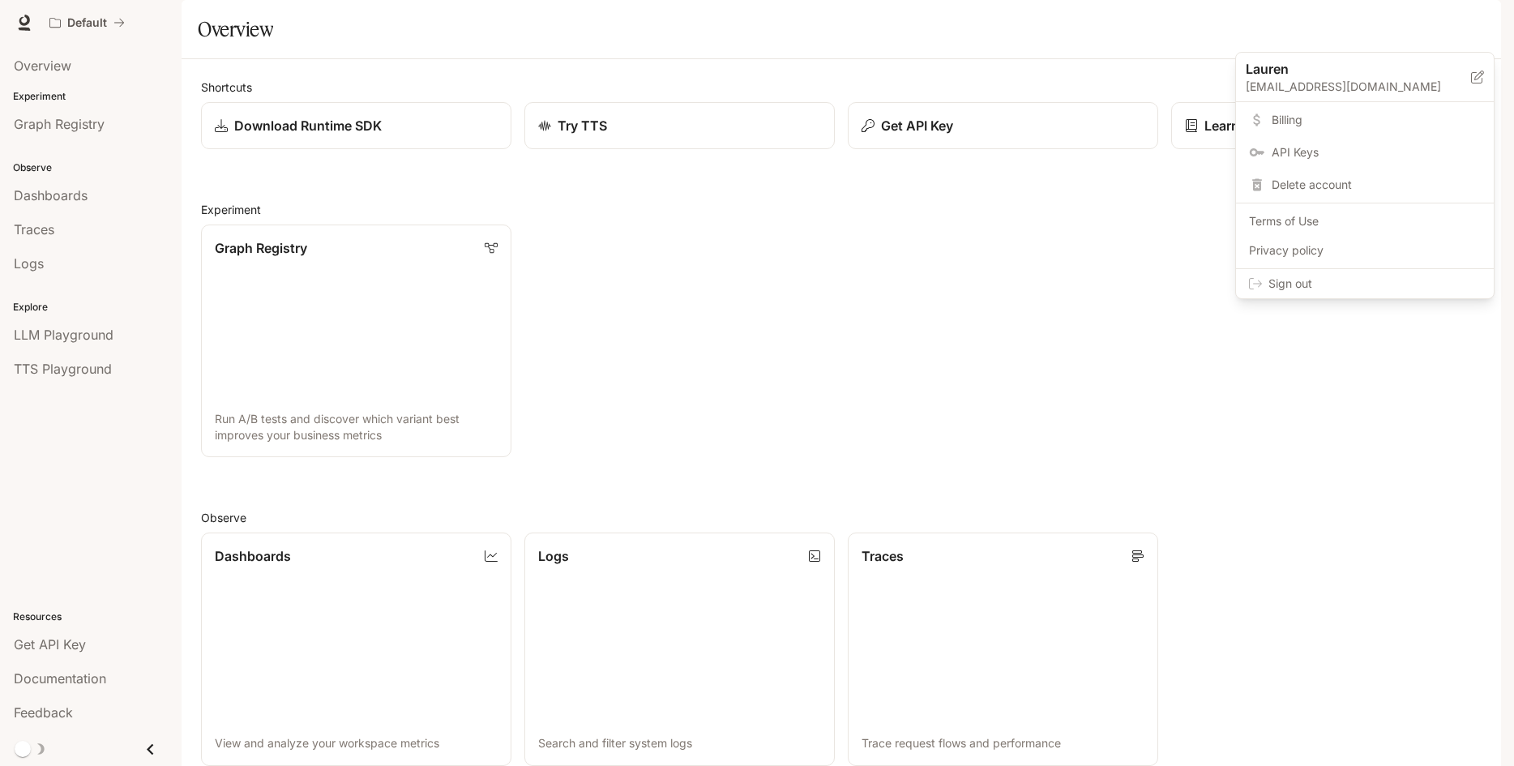
click at [1296, 83] on p "[EMAIL_ADDRESS][DOMAIN_NAME]" at bounding box center [1358, 87] width 225 height 16
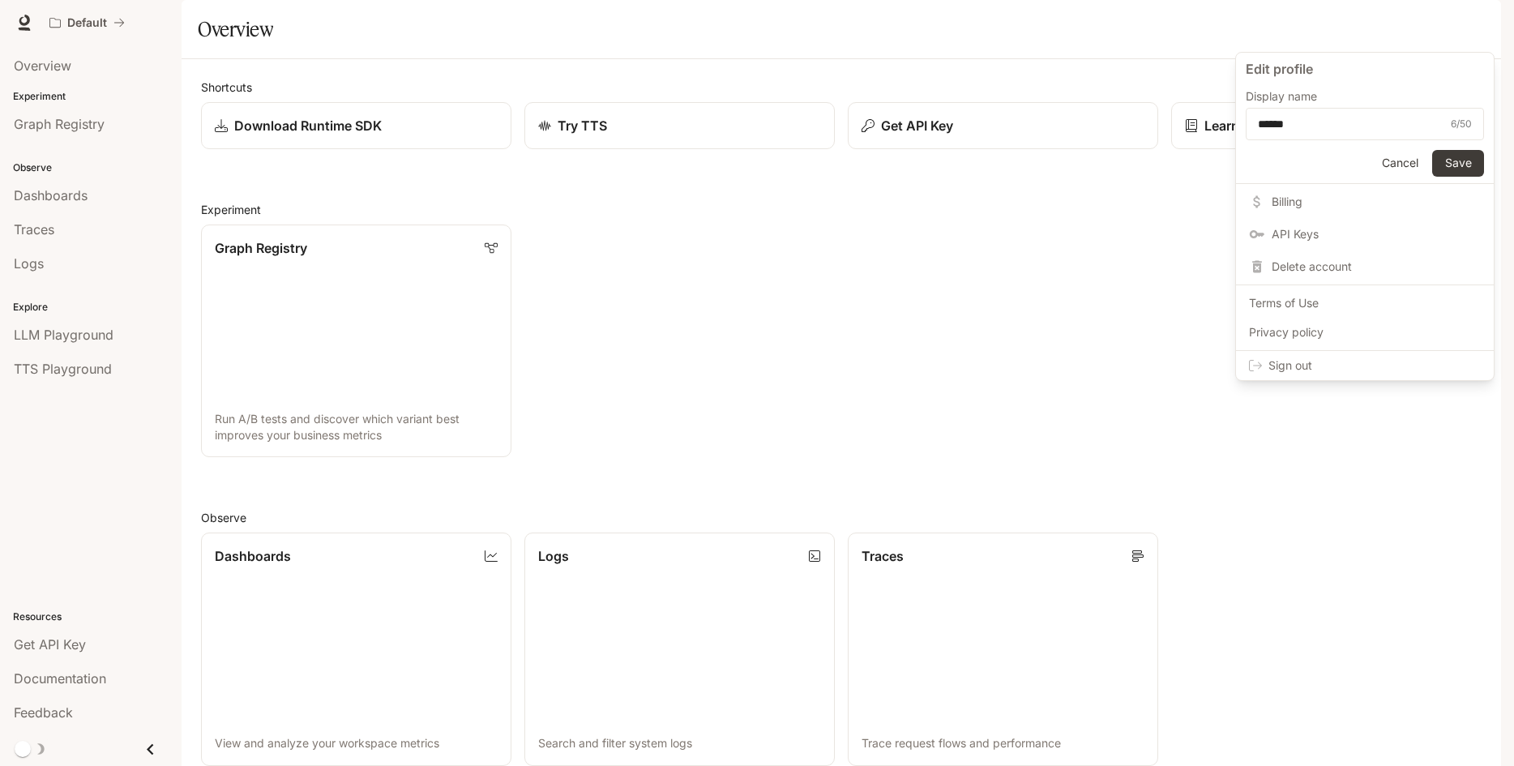
click at [1399, 166] on button "Cancel" at bounding box center [1400, 163] width 52 height 27
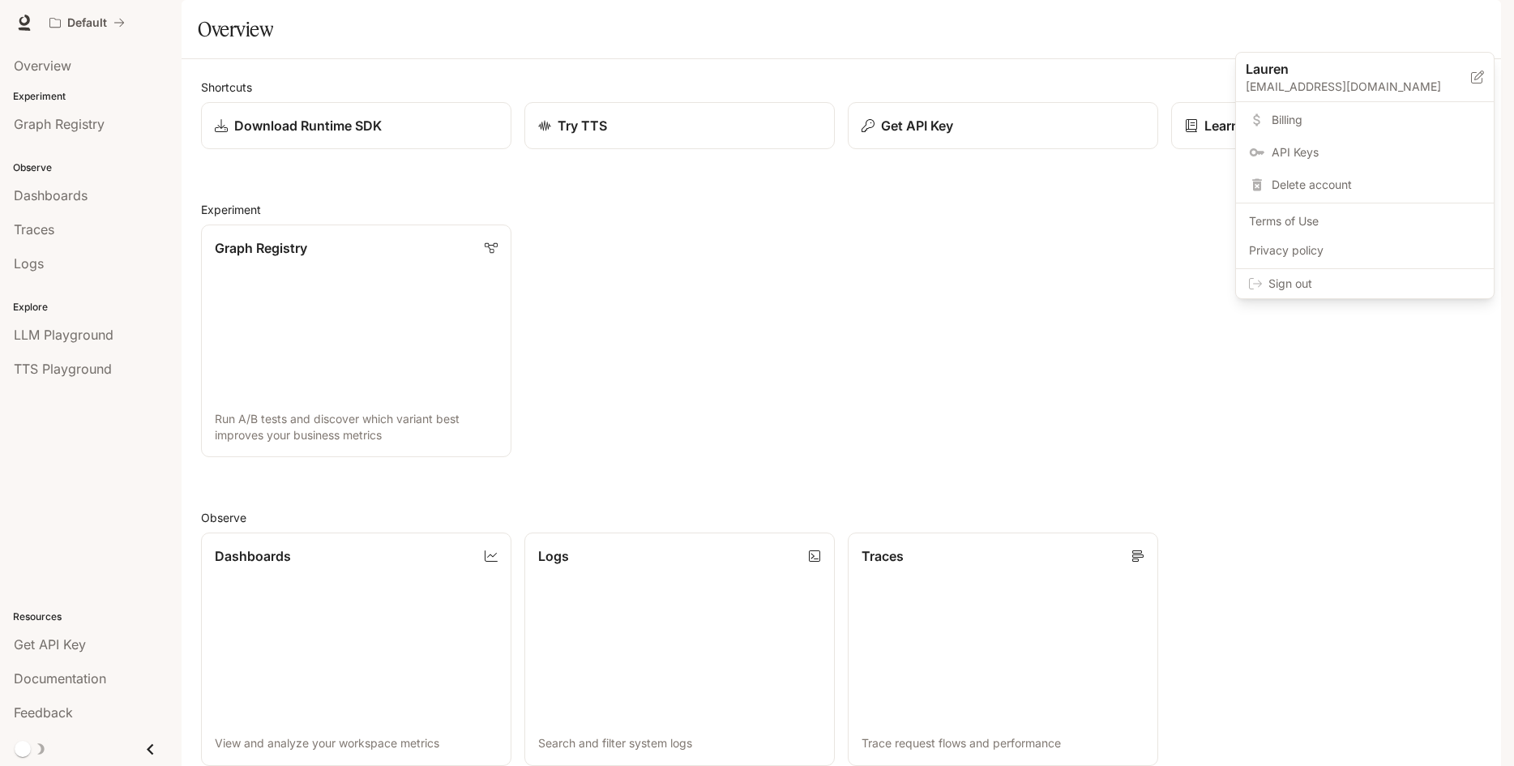
click at [1294, 291] on span "Sign out" at bounding box center [1374, 284] width 212 height 16
